Goal: Check status: Check status

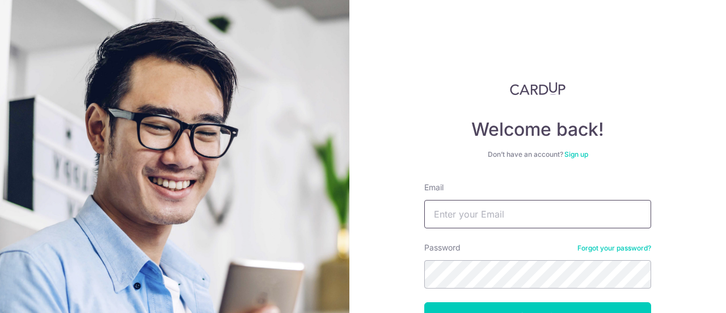
click at [488, 210] on input "Email" at bounding box center [537, 214] width 227 height 28
type input "[EMAIL_ADDRESS][DOMAIN_NAME]"
click at [424, 302] on button "Log in" at bounding box center [537, 316] width 227 height 28
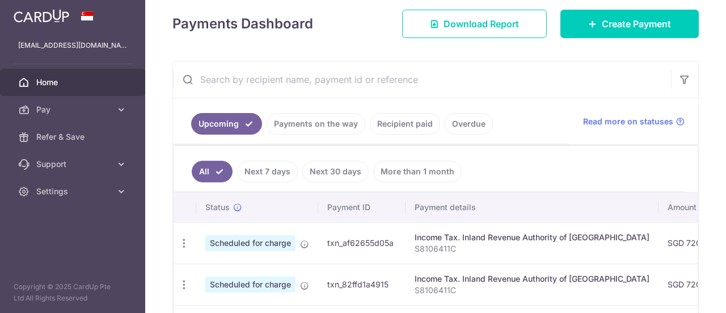
scroll to position [227, 0]
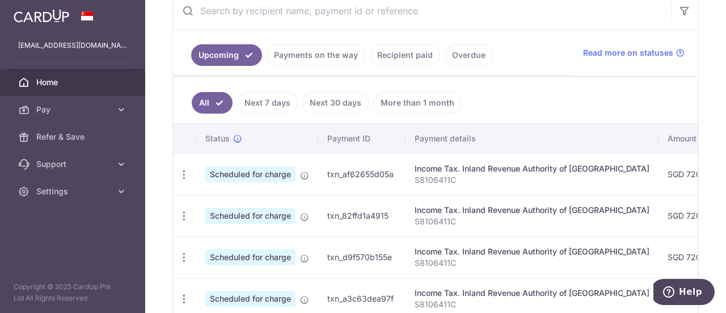
click at [303, 57] on link "Payments on the way" at bounding box center [316, 55] width 99 height 22
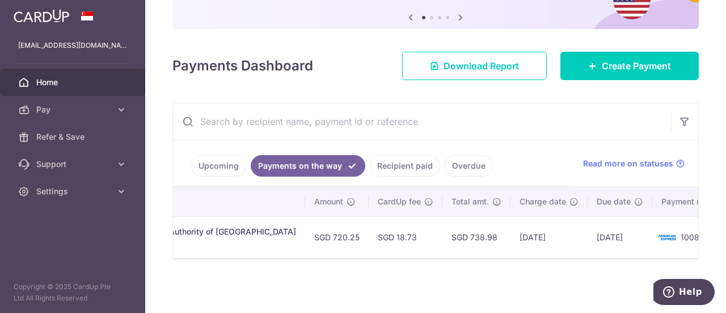
scroll to position [0, 0]
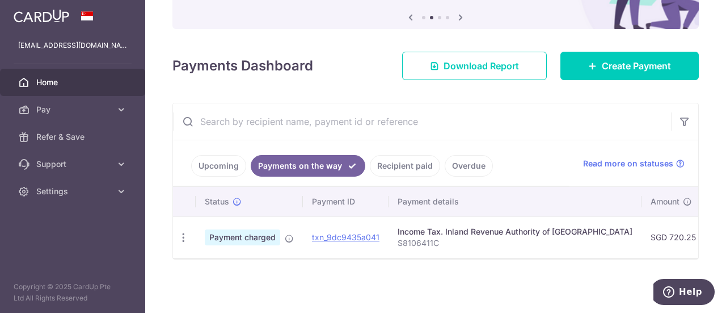
click at [411, 165] on link "Recipient paid" at bounding box center [405, 166] width 70 height 22
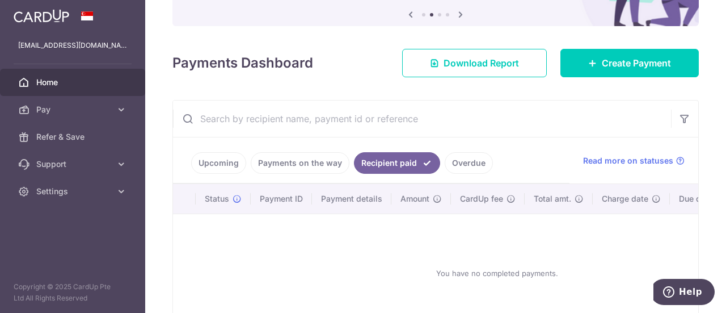
click at [453, 162] on link "Overdue" at bounding box center [469, 163] width 48 height 22
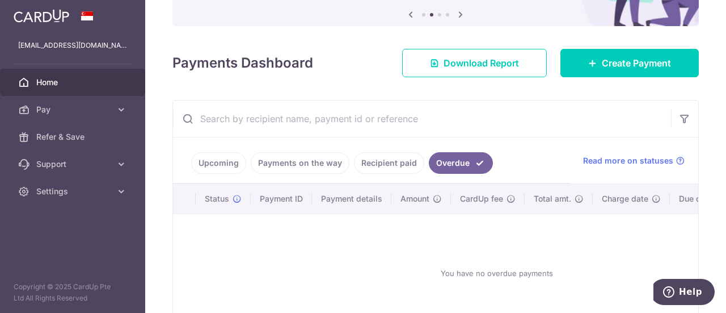
click at [292, 157] on link "Payments on the way" at bounding box center [300, 163] width 99 height 22
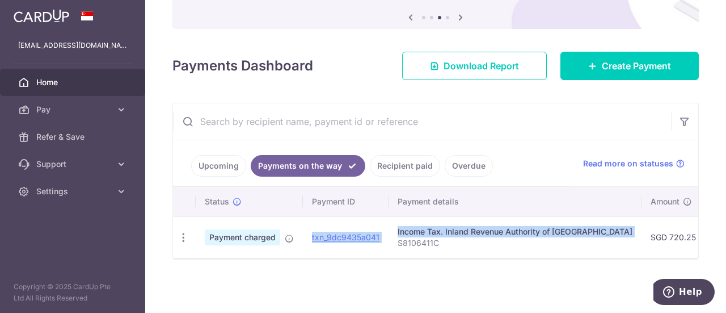
drag, startPoint x: 387, startPoint y: 233, endPoint x: 311, endPoint y: 234, distance: 76.6
click at [311, 234] on tr "PDF Receipt Payment charged txn_9dc9435a041 Download Payment Receipt Income Tax…" at bounding box center [624, 236] width 902 height 41
copy tr "txn_9dc9435a041 Download Payment Receipt Income Tax. Inland Revenue Authority o…"
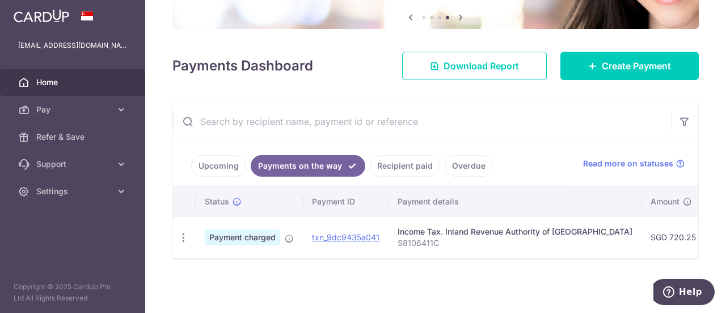
click at [338, 263] on div "× Pause Schedule Pause all future payments in this series Pause just this one p…" at bounding box center [435, 156] width 581 height 313
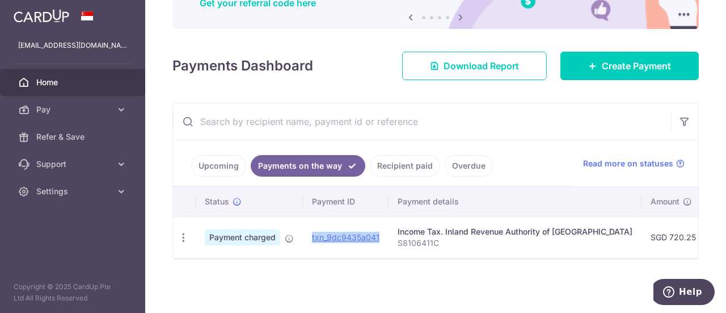
drag, startPoint x: 382, startPoint y: 233, endPoint x: 303, endPoint y: 231, distance: 79.5
click at [303, 231] on td "txn_9dc9435a041" at bounding box center [346, 236] width 86 height 41
copy link "txn_9dc9435a041"
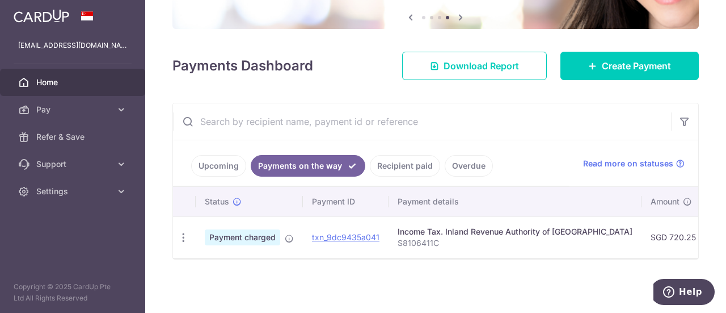
click at [227, 166] on link "Upcoming" at bounding box center [218, 166] width 55 height 22
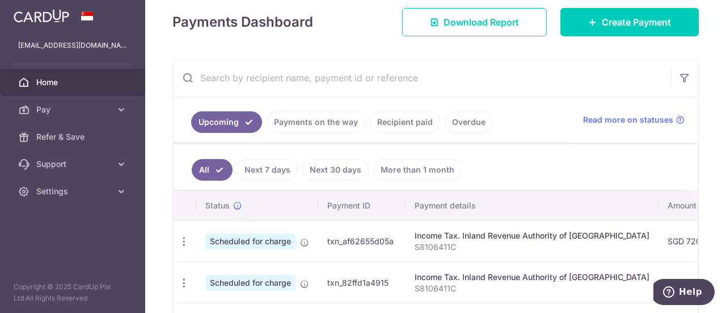
scroll to position [233, 0]
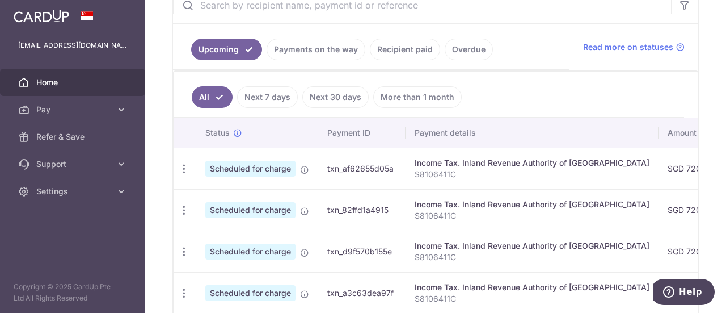
click at [272, 95] on link "Next 7 days" at bounding box center [267, 97] width 61 height 22
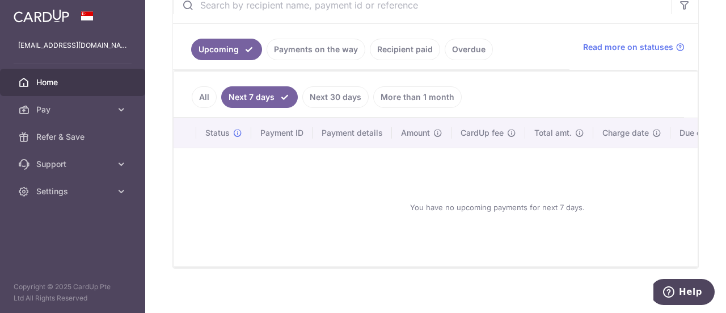
click at [210, 94] on link "All" at bounding box center [204, 97] width 25 height 22
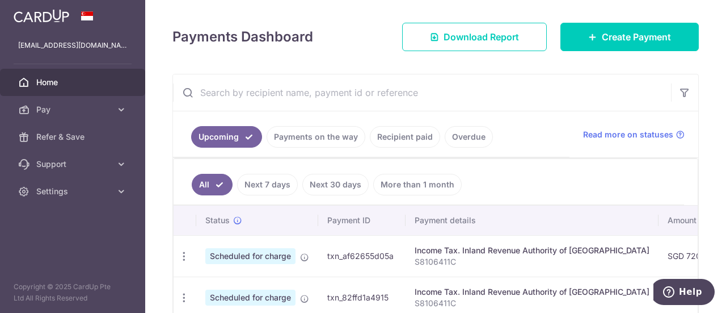
scroll to position [0, 0]
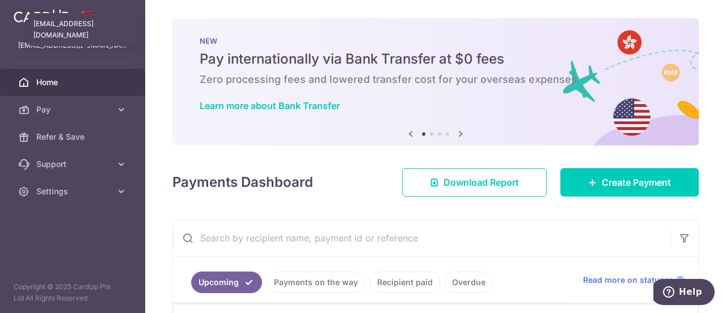
click at [83, 50] on p "[EMAIL_ADDRESS][DOMAIN_NAME]" at bounding box center [72, 45] width 109 height 11
click at [86, 40] on p "[EMAIL_ADDRESS][DOMAIN_NAME]" at bounding box center [72, 45] width 109 height 11
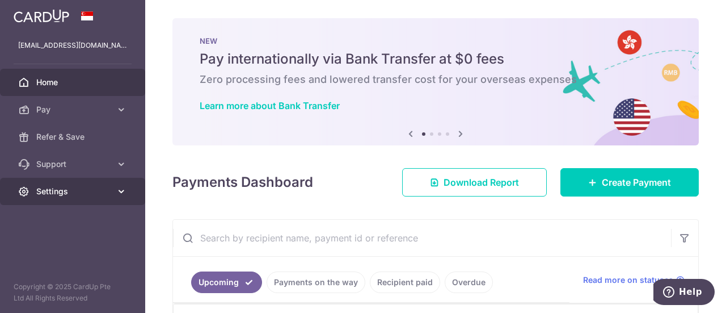
click at [121, 192] on icon at bounding box center [121, 190] width 11 height 11
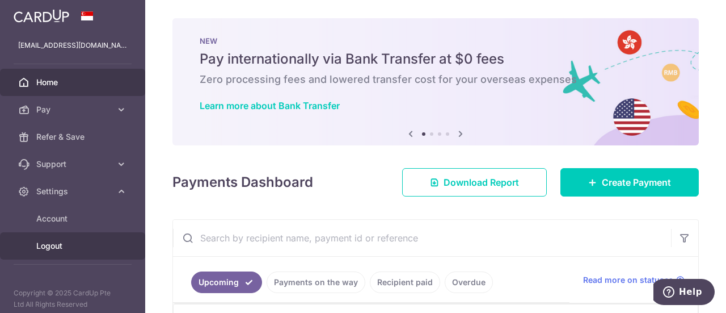
click at [85, 244] on span "Logout" at bounding box center [73, 245] width 75 height 11
